Goal: Task Accomplishment & Management: Manage account settings

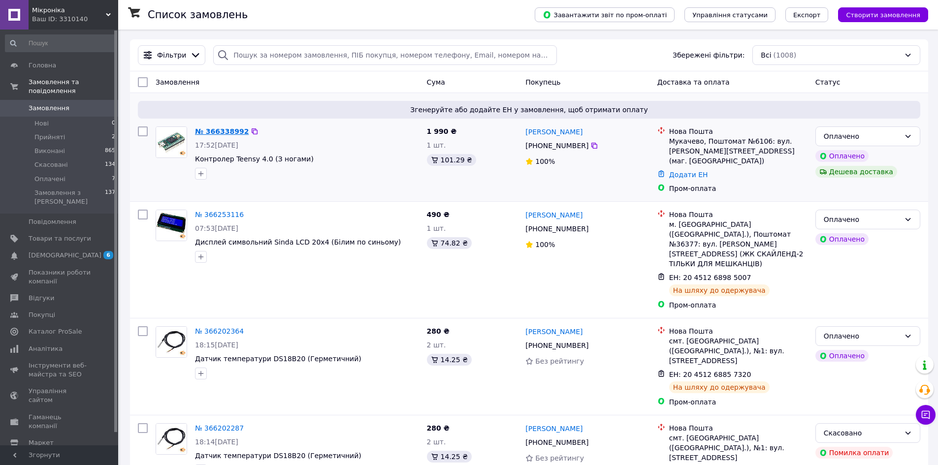
click at [231, 131] on link "№ 366338992" at bounding box center [222, 132] width 54 height 8
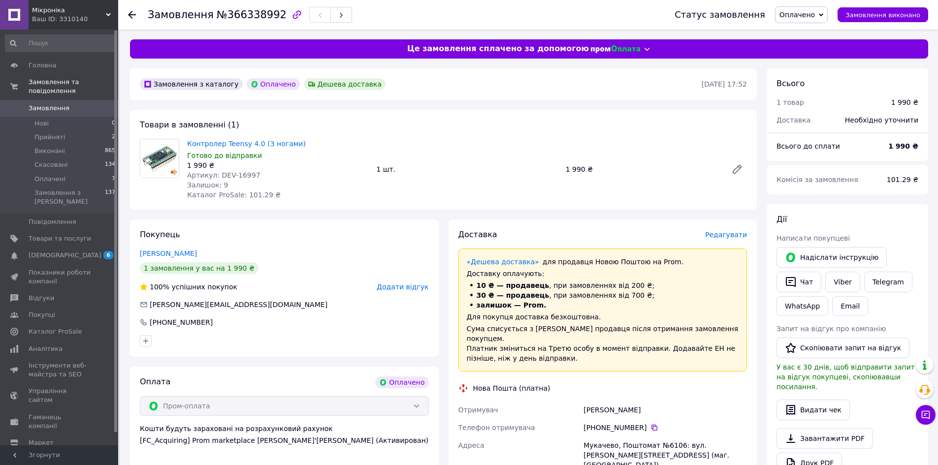
scroll to position [272, 0]
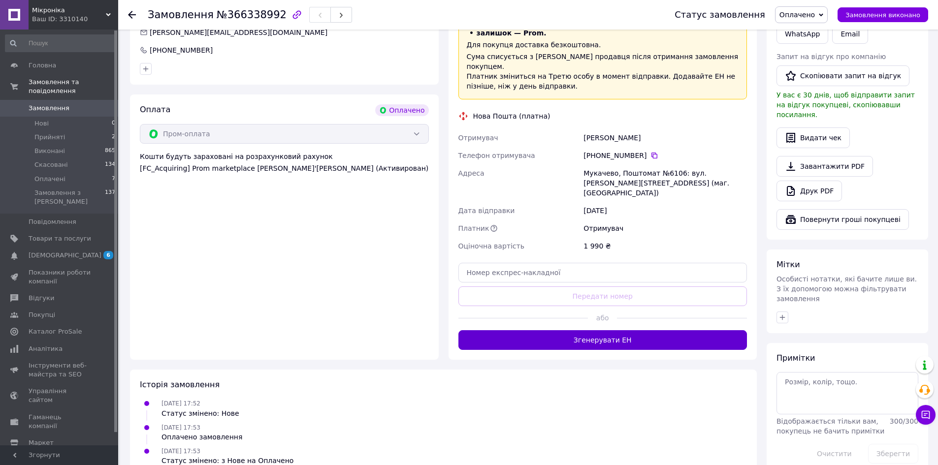
click at [590, 330] on button "Згенерувати ЕН" at bounding box center [603, 340] width 289 height 20
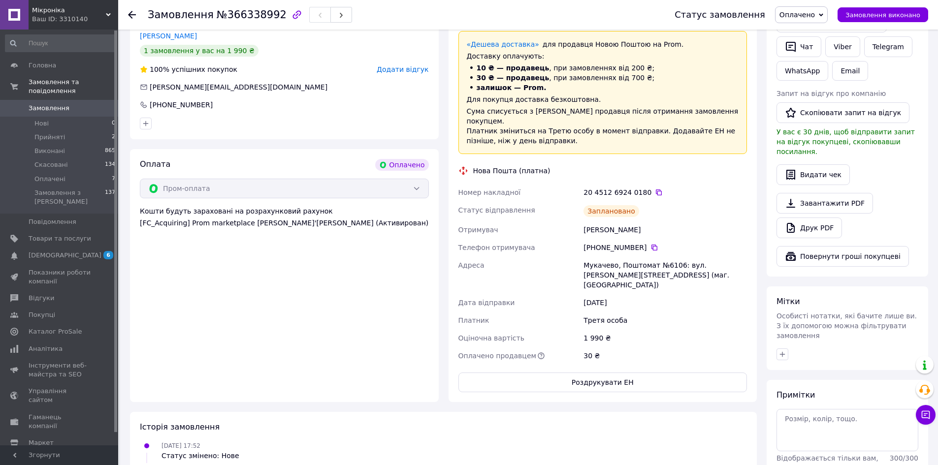
scroll to position [174, 0]
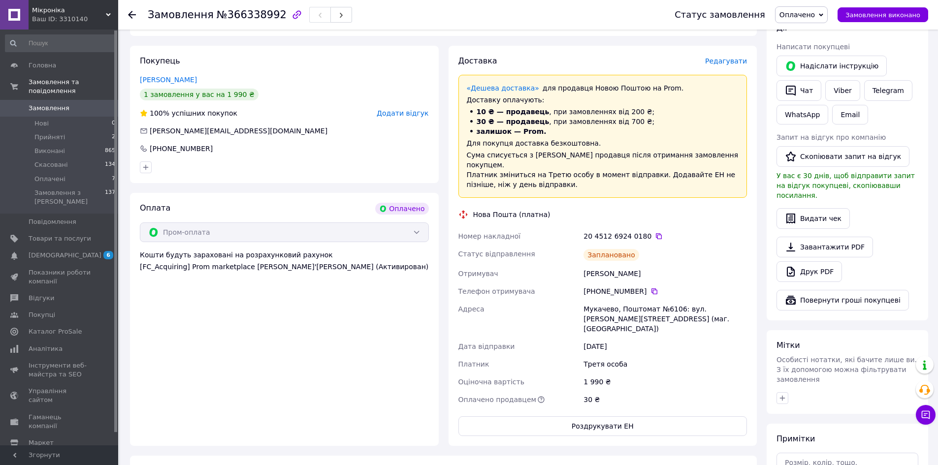
click at [708, 250] on div "Заплановано" at bounding box center [665, 255] width 167 height 20
click at [865, 91] on link "Telegram" at bounding box center [888, 90] width 48 height 21
click at [843, 93] on link "Viber" at bounding box center [842, 90] width 34 height 21
click at [714, 265] on div "[PERSON_NAME]" at bounding box center [665, 274] width 167 height 18
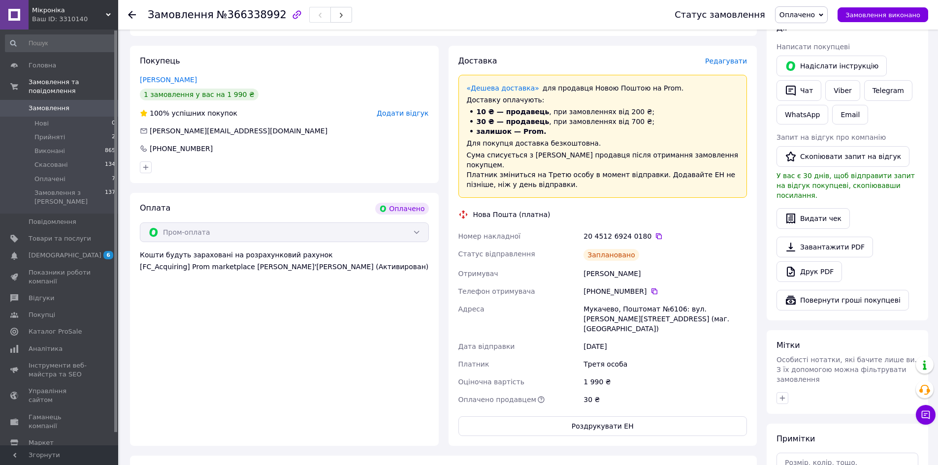
scroll to position [0, 0]
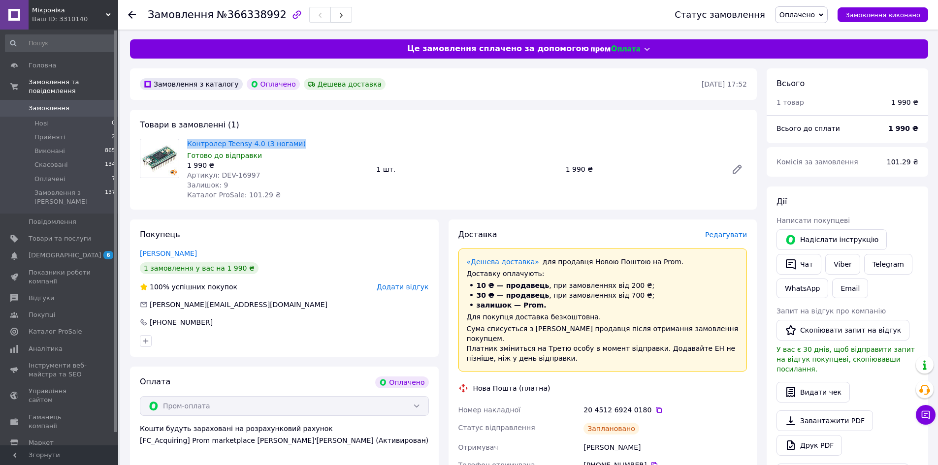
drag, startPoint x: 231, startPoint y: 140, endPoint x: 182, endPoint y: 139, distance: 49.3
click at [182, 139] on div "Контролер Teensy 4.0 (З ногами) Готово до відправки 1 990 ₴ Артикул: DEV-16997 …" at bounding box center [443, 169] width 615 height 61
copy div "Контролер Teensy 4.0 (З ногами)"
click at [702, 241] on div "Доставка Редагувати «Дешева доставка»   для продавця Новою Поштою на Prom. Дост…" at bounding box center [603, 420] width 289 height 381
click at [655, 406] on icon at bounding box center [659, 410] width 8 height 8
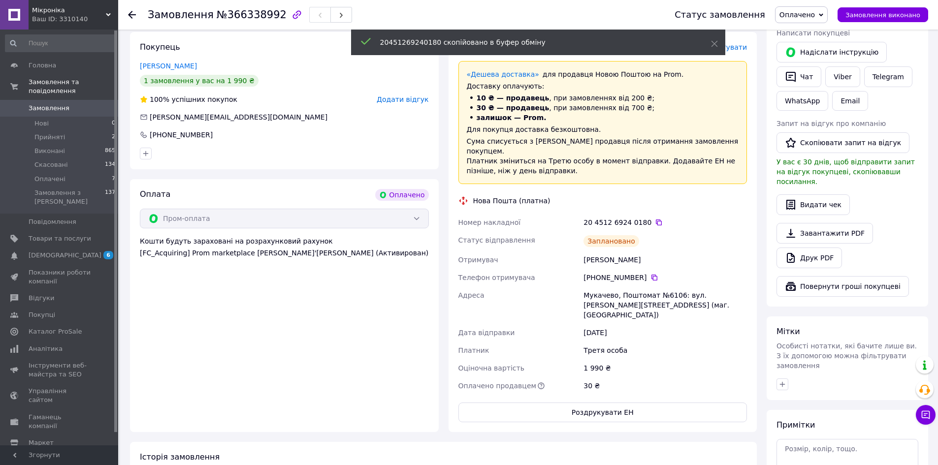
scroll to position [260, 0]
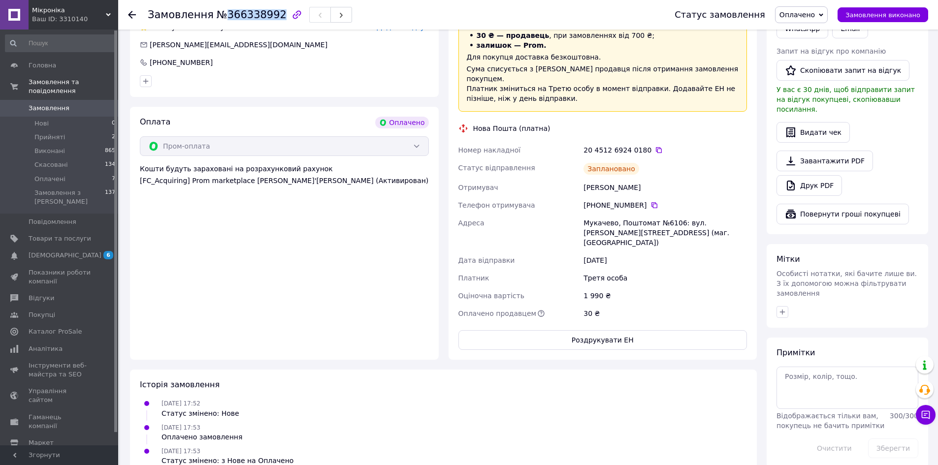
drag, startPoint x: 267, startPoint y: 17, endPoint x: 219, endPoint y: 17, distance: 48.3
click at [219, 17] on span "№366338992" at bounding box center [252, 15] width 70 height 12
copy span "366338992"
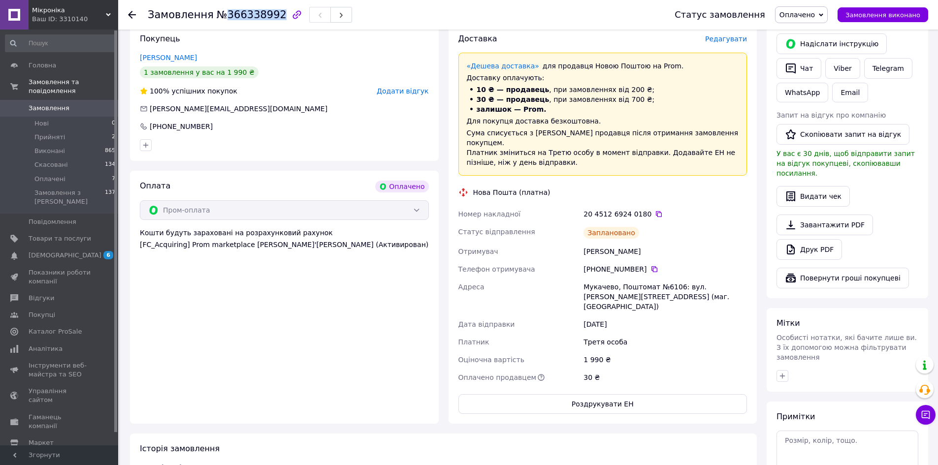
scroll to position [112, 0]
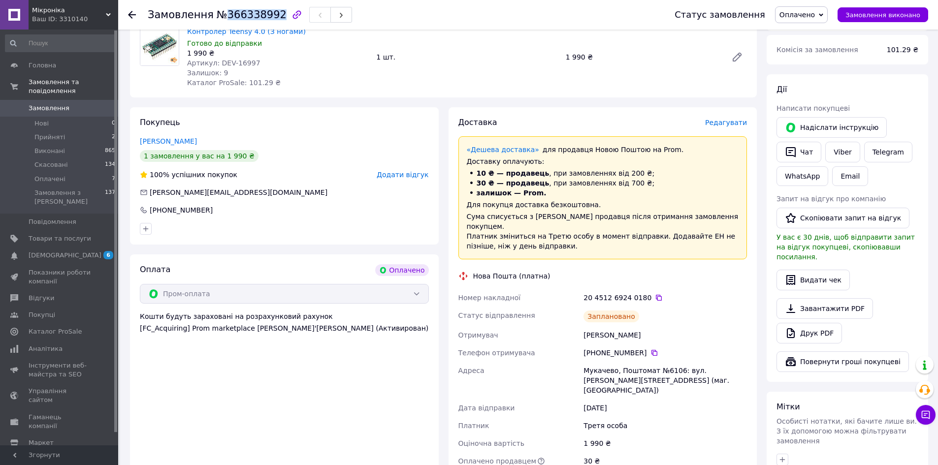
drag, startPoint x: 674, startPoint y: 327, endPoint x: 584, endPoint y: 326, distance: 90.1
click at [584, 327] on div "[PERSON_NAME]" at bounding box center [665, 336] width 167 height 18
copy div "[PERSON_NAME]"
click at [651, 349] on icon at bounding box center [655, 353] width 8 height 8
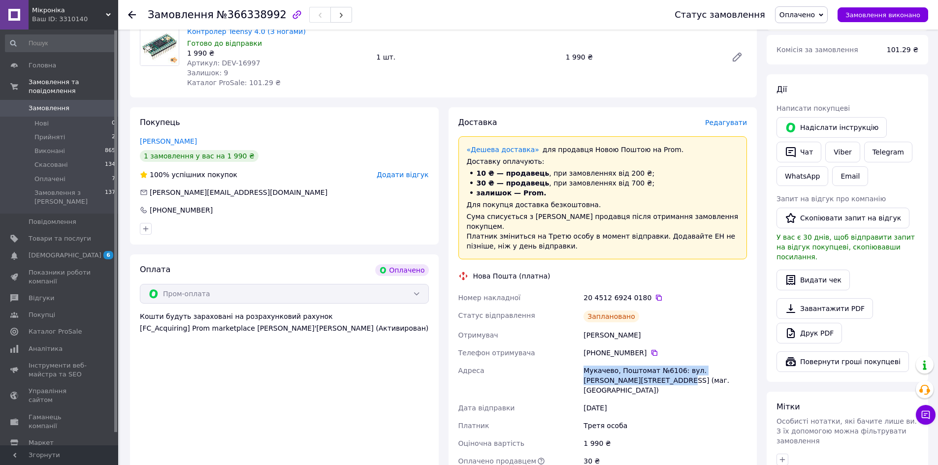
drag, startPoint x: 619, startPoint y: 370, endPoint x: 585, endPoint y: 361, distance: 35.3
click at [585, 362] on div "Мукачево, Поштомат №6106: вул. [PERSON_NAME][STREET_ADDRESS] (маг. [GEOGRAPHIC_…" at bounding box center [665, 380] width 167 height 37
copy div "Мукачево, Поштомат №6106: вул. [PERSON_NAME][STREET_ADDRESS] (маг. [GEOGRAPHIC_…"
click at [655, 294] on icon at bounding box center [659, 298] width 8 height 8
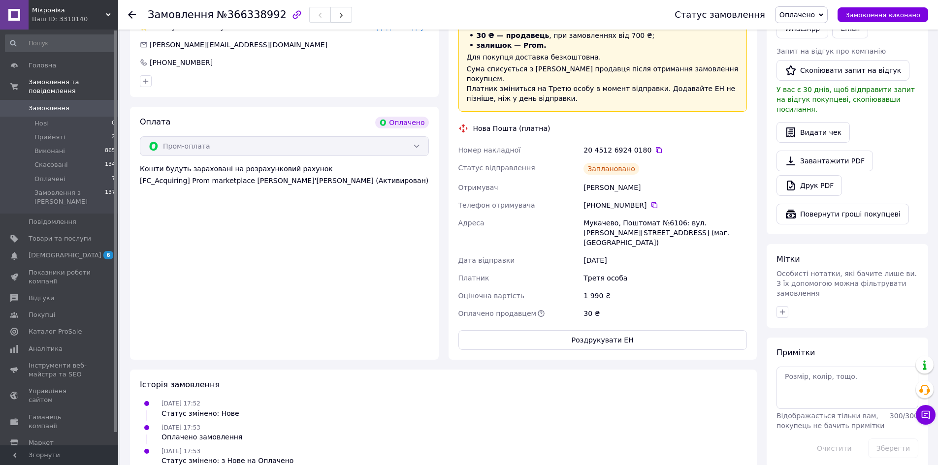
scroll to position [63, 0]
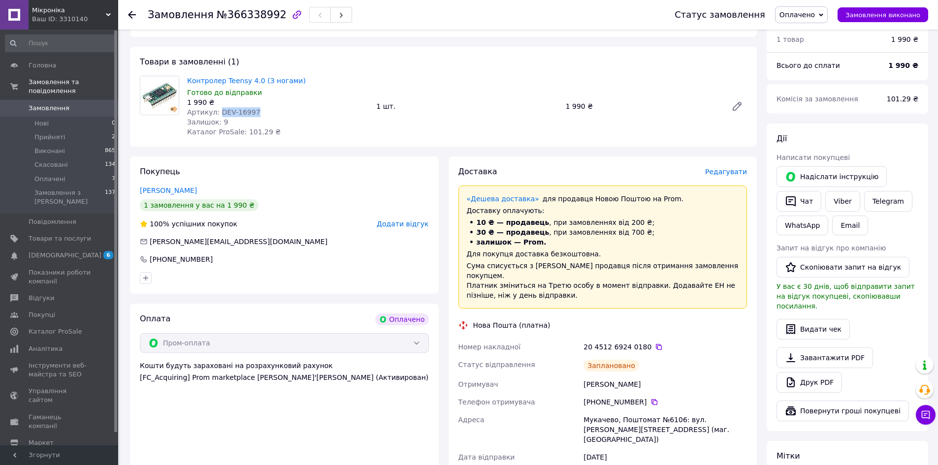
drag, startPoint x: 255, startPoint y: 113, endPoint x: 218, endPoint y: 113, distance: 37.4
click at [218, 113] on div "Артикул: DEV-16997" at bounding box center [277, 112] width 181 height 10
copy span "DEV-16997"
drag, startPoint x: 260, startPoint y: 130, endPoint x: 239, endPoint y: 131, distance: 20.2
click at [239, 131] on span "Каталог ProSale: 101.29 ₴" at bounding box center [234, 132] width 94 height 8
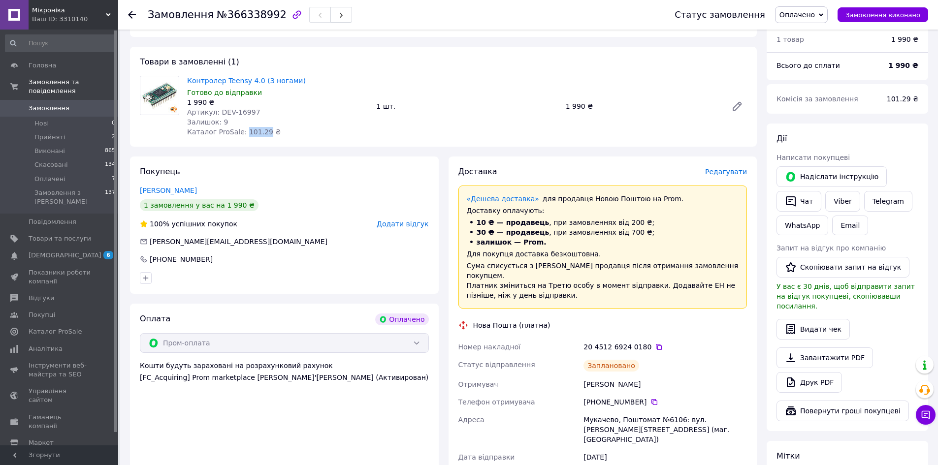
copy span "101.29"
drag, startPoint x: 244, startPoint y: 113, endPoint x: 217, endPoint y: 113, distance: 26.6
click at [217, 113] on div "Артикул: DEV-16997" at bounding box center [277, 112] width 181 height 10
copy span "DEV-16997"
click at [349, 79] on span "Контролер Teensy 4.0 (З ногами)" at bounding box center [277, 81] width 181 height 10
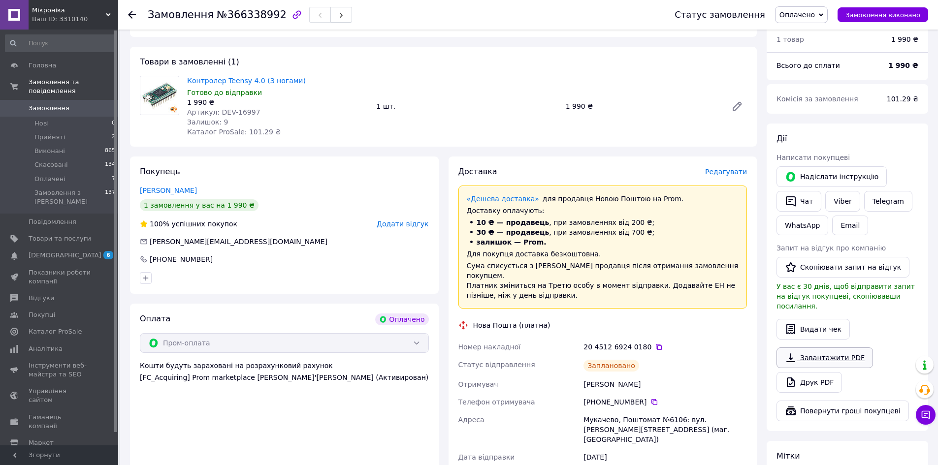
click at [840, 350] on link "Завантажити PDF" at bounding box center [825, 358] width 97 height 21
